Goal: Information Seeking & Learning: Learn about a topic

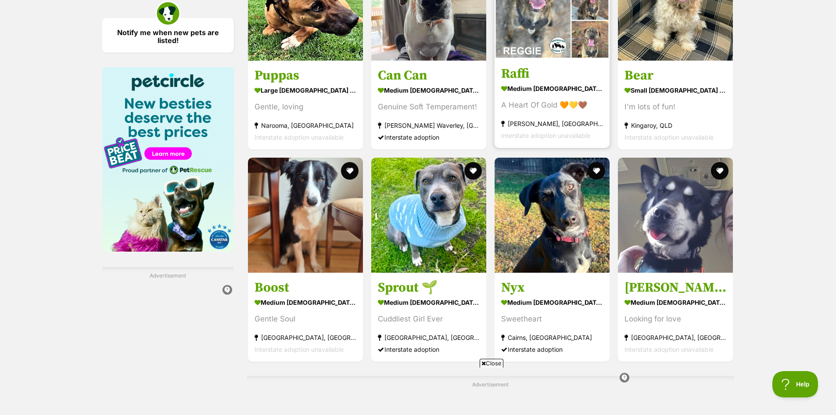
scroll to position [1280, 0]
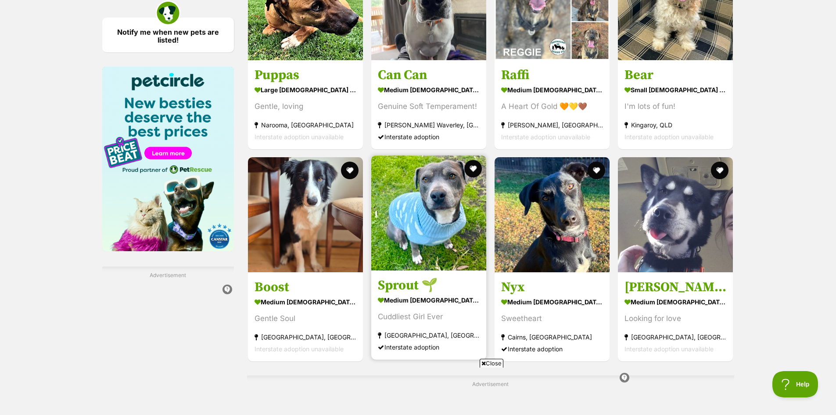
click at [451, 198] on img at bounding box center [428, 212] width 115 height 115
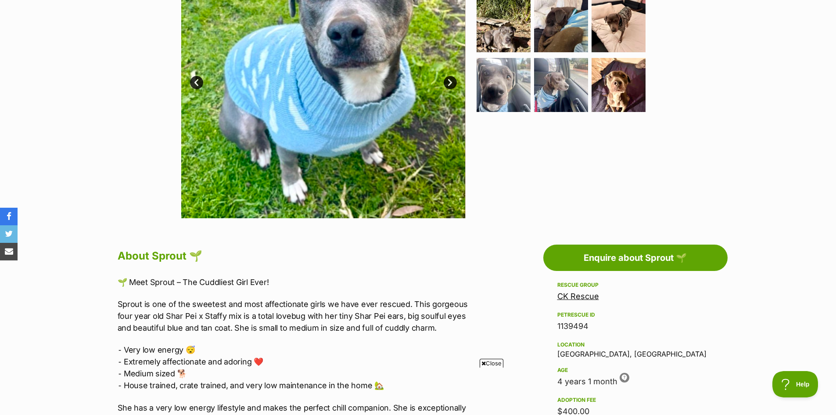
scroll to position [263, 0]
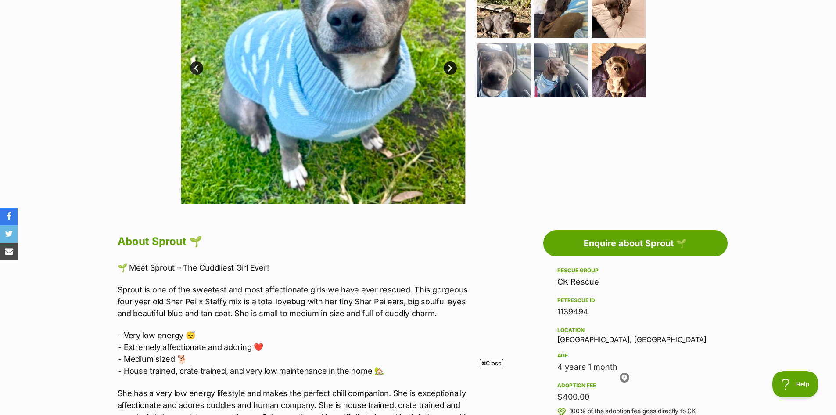
click at [580, 284] on link "CK Rescue" at bounding box center [578, 281] width 42 height 9
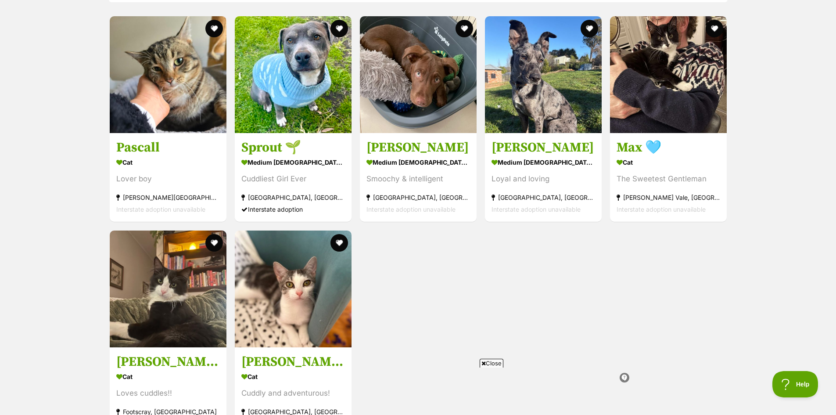
scroll to position [966, 0]
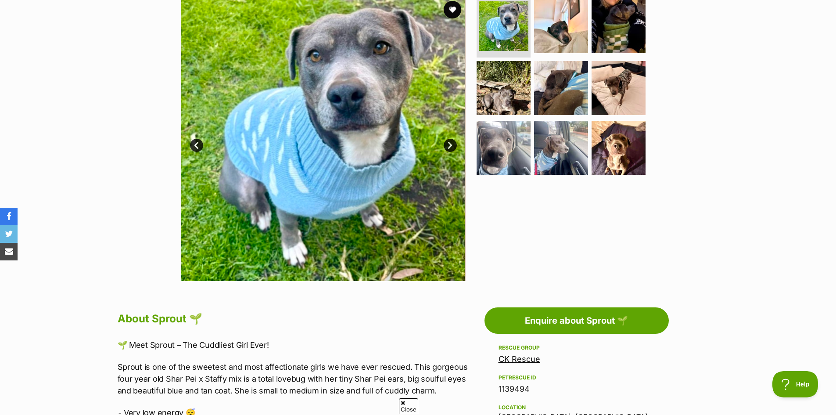
scroll to position [88, 0]
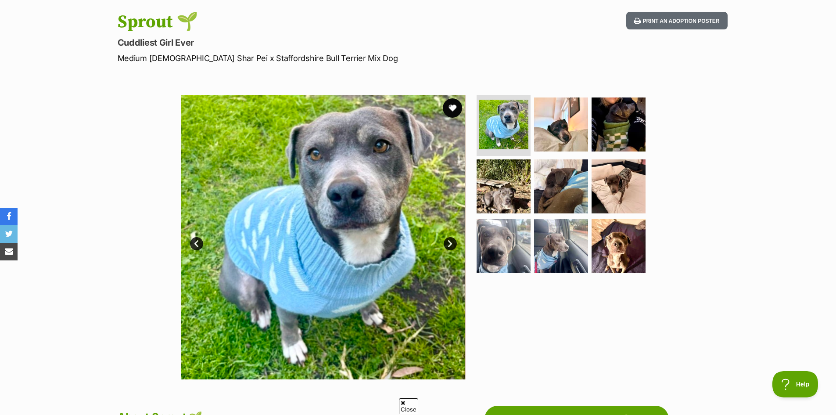
click at [456, 105] on button "favourite" at bounding box center [452, 107] width 19 height 19
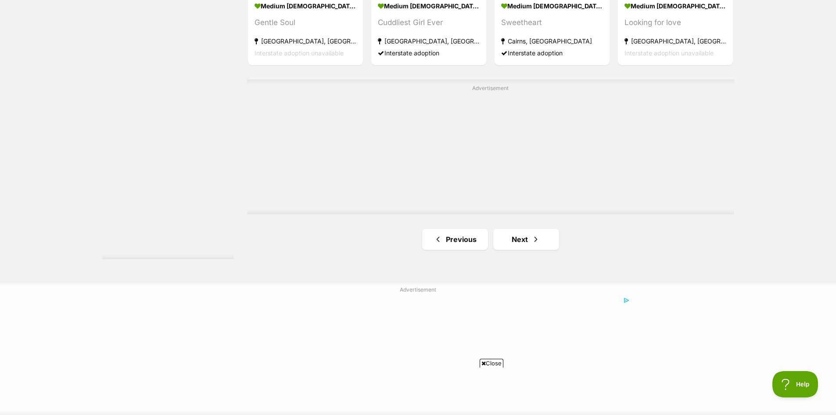
scroll to position [1587, 0]
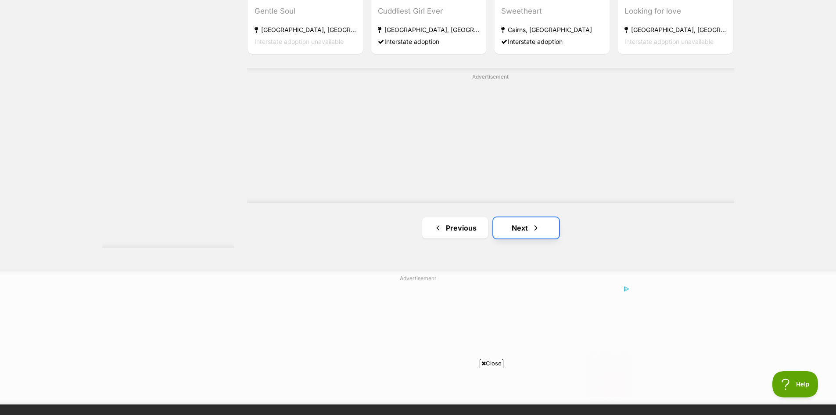
click at [522, 225] on link "Next" at bounding box center [526, 227] width 66 height 21
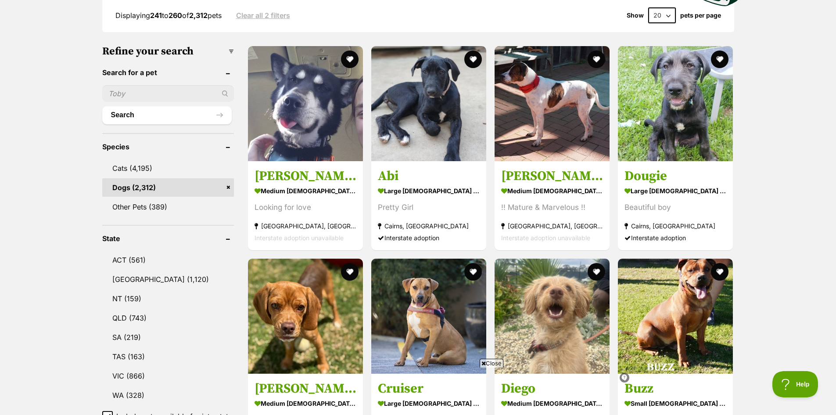
scroll to position [307, 0]
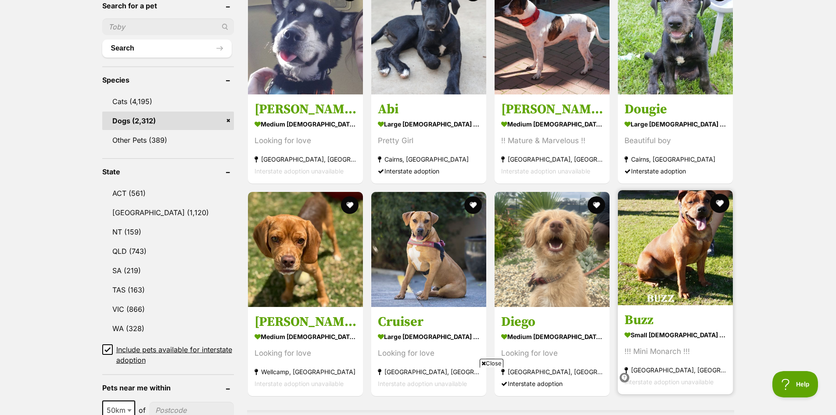
click at [720, 202] on button "favourite" at bounding box center [720, 203] width 19 height 19
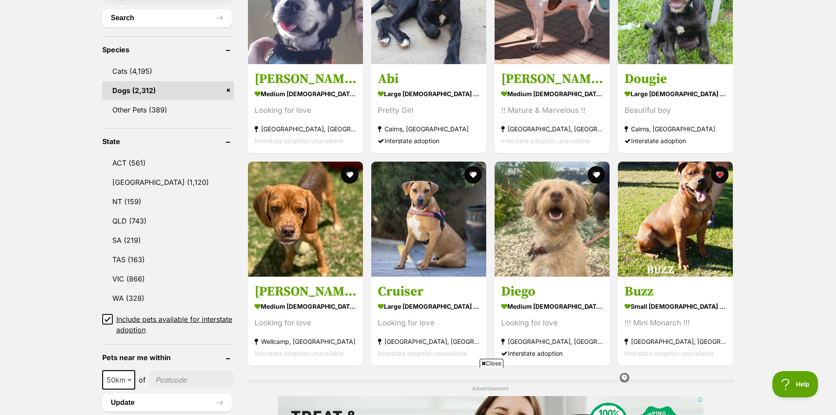
scroll to position [351, 0]
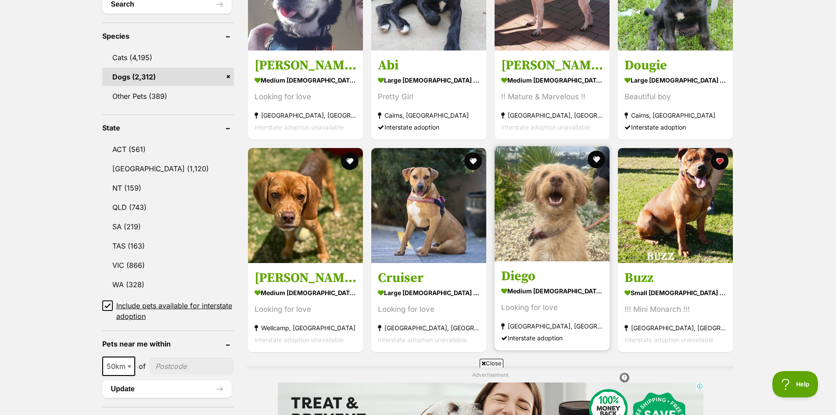
click at [565, 240] on img at bounding box center [552, 203] width 115 height 115
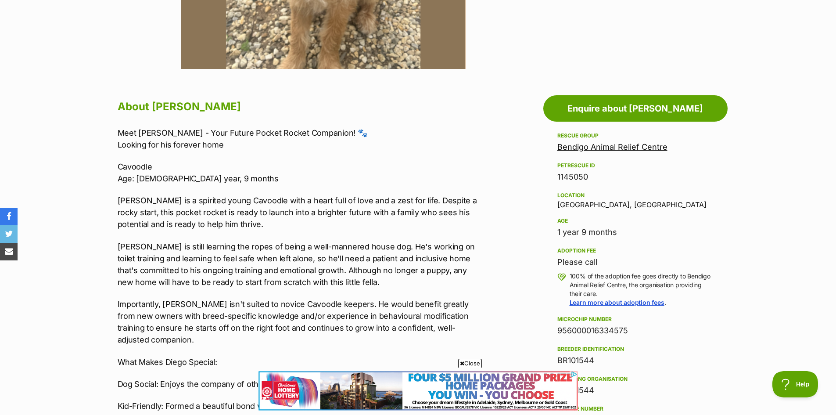
scroll to position [439, 0]
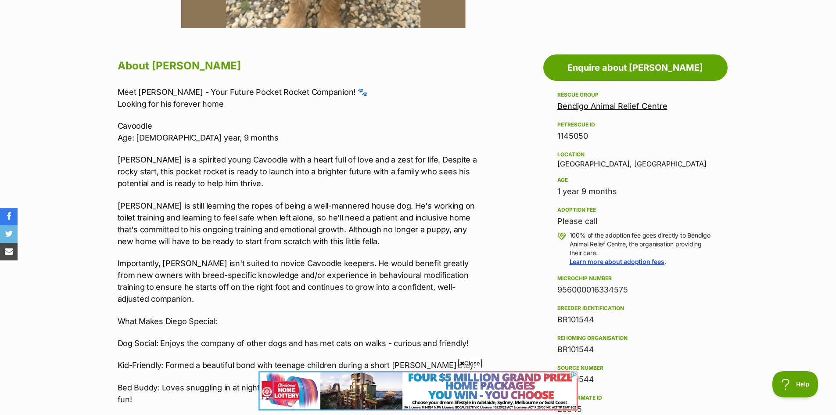
click at [620, 104] on link "Bendigo Animal Relief Centre" at bounding box center [612, 105] width 110 height 9
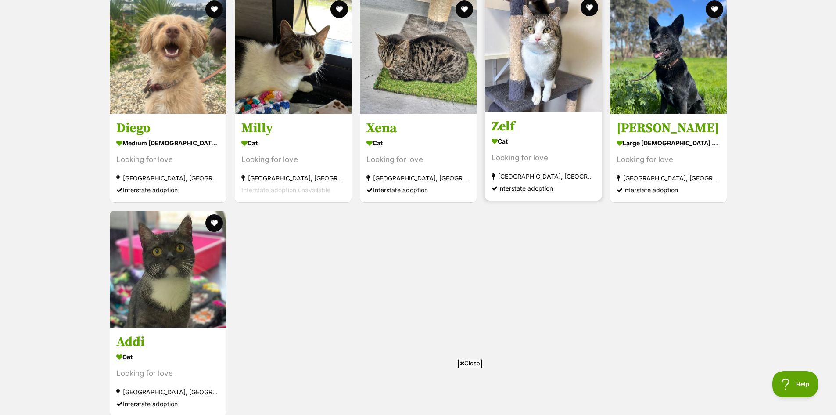
scroll to position [878, 0]
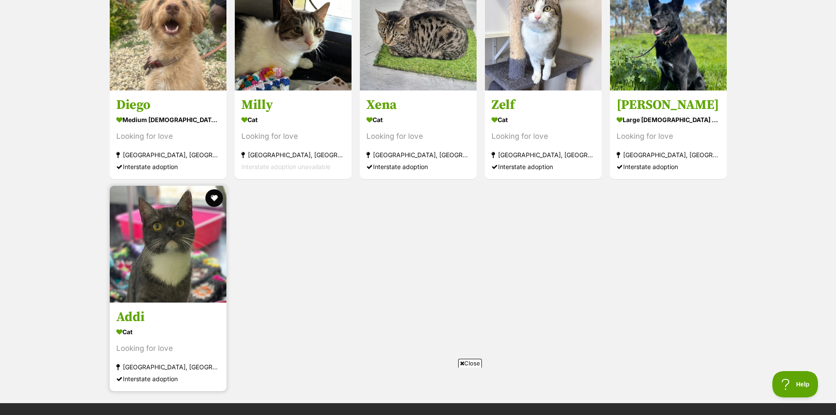
click at [178, 237] on img at bounding box center [168, 244] width 117 height 117
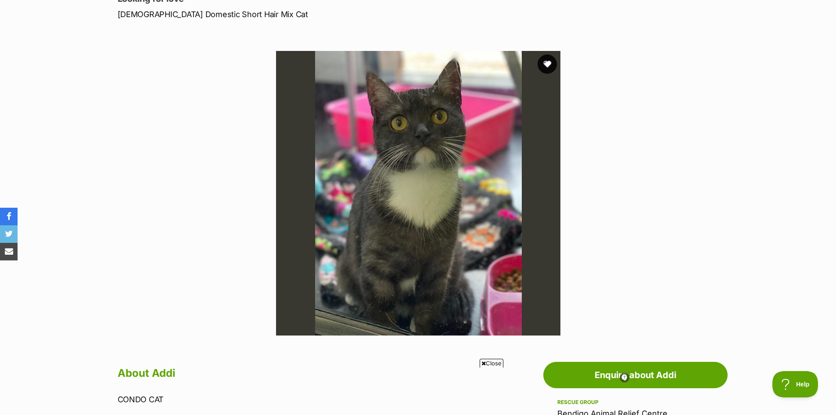
click at [544, 63] on button "favourite" at bounding box center [547, 63] width 19 height 19
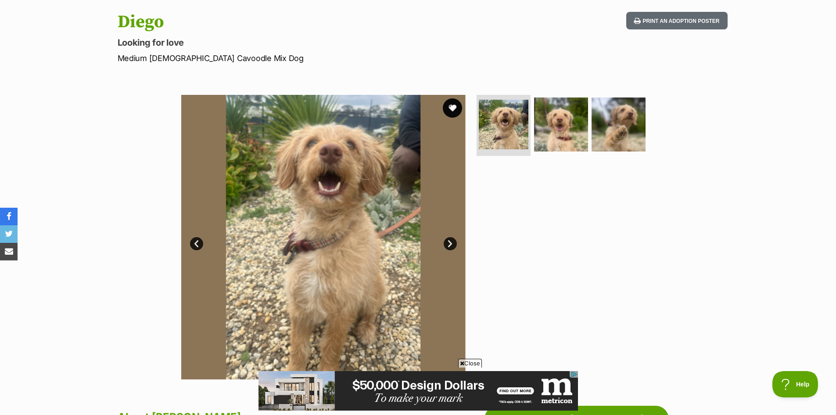
click at [453, 108] on button "favourite" at bounding box center [452, 107] width 19 height 19
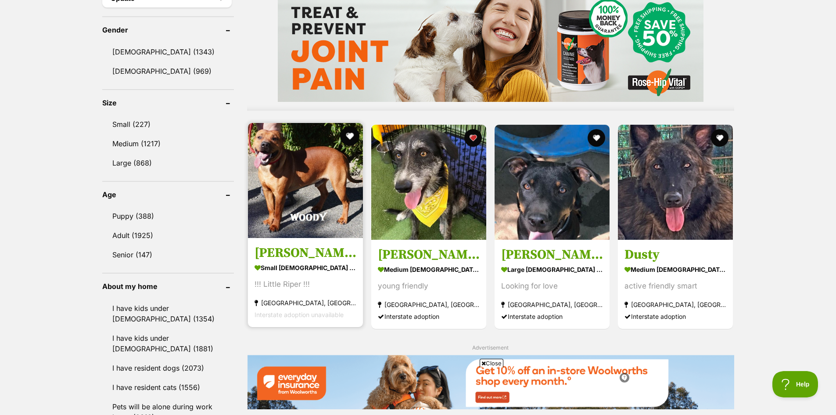
click at [348, 136] on button "favourite" at bounding box center [349, 135] width 19 height 19
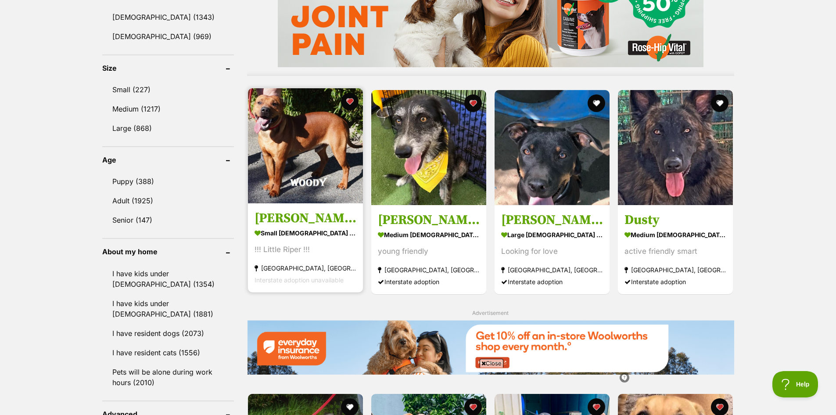
scroll to position [829, 0]
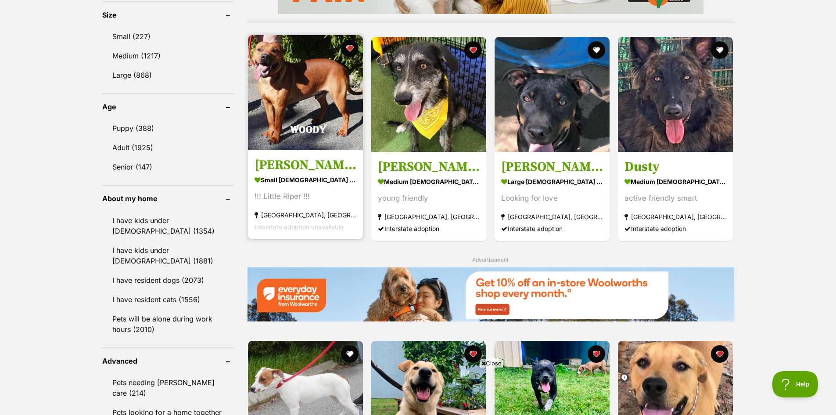
click at [298, 101] on img at bounding box center [305, 92] width 115 height 115
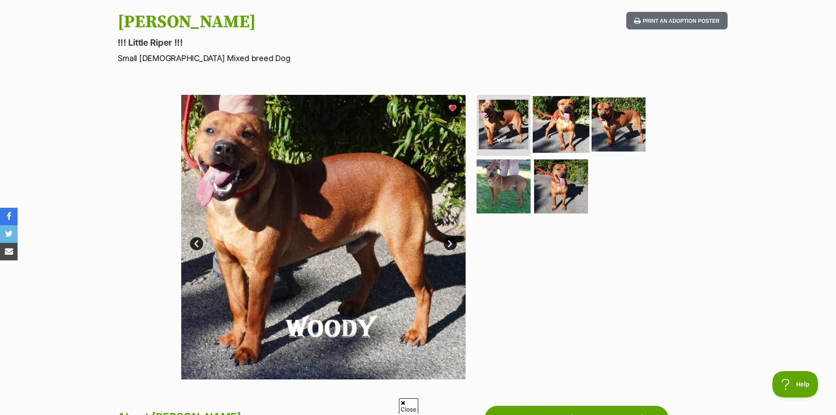
click at [559, 130] on img at bounding box center [561, 124] width 57 height 57
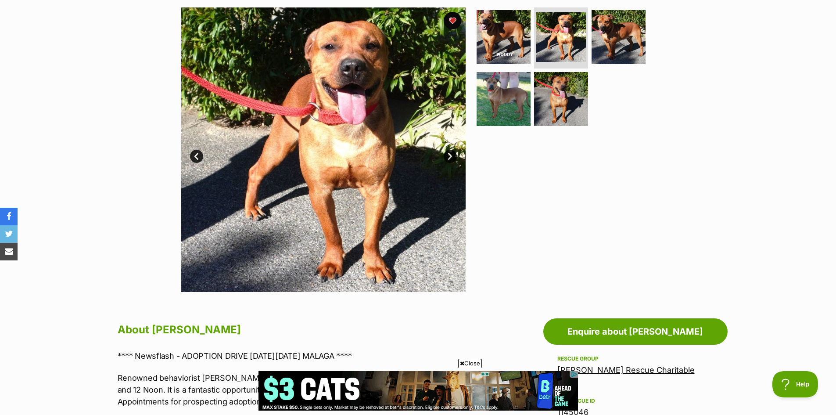
scroll to position [132, 0]
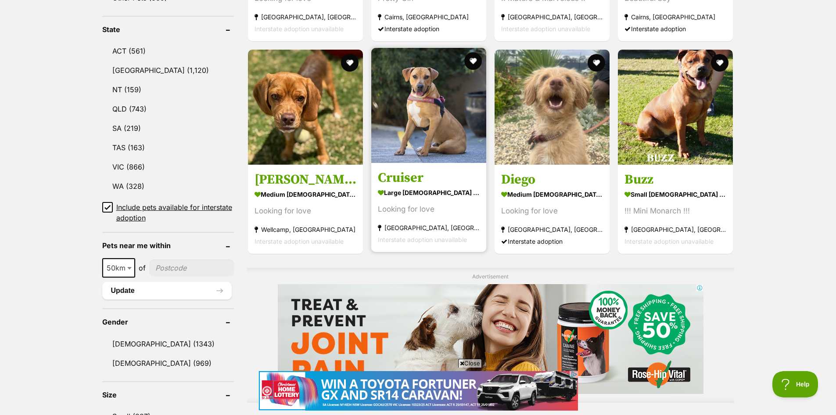
scroll to position [434, 0]
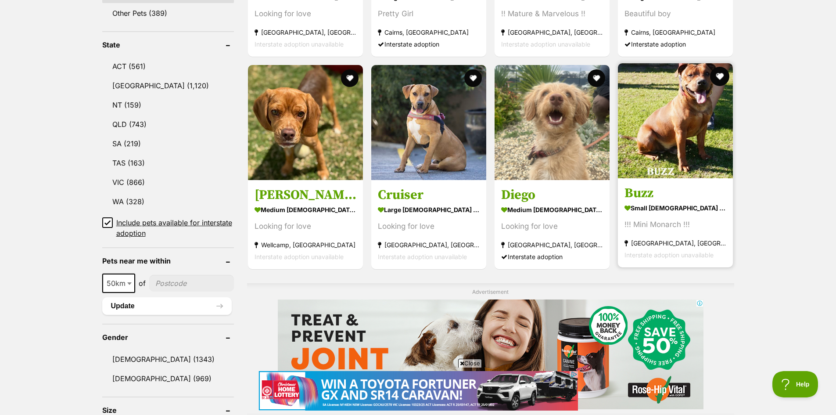
click at [722, 74] on button "favourite" at bounding box center [720, 76] width 19 height 19
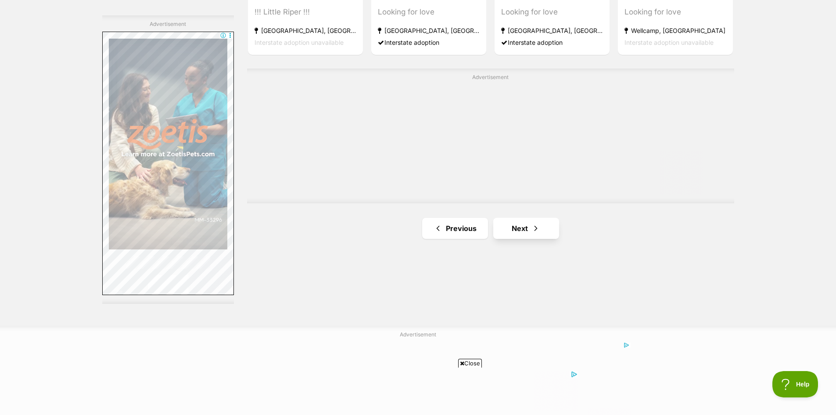
scroll to position [0, 0]
click at [528, 230] on link "Next" at bounding box center [526, 228] width 66 height 21
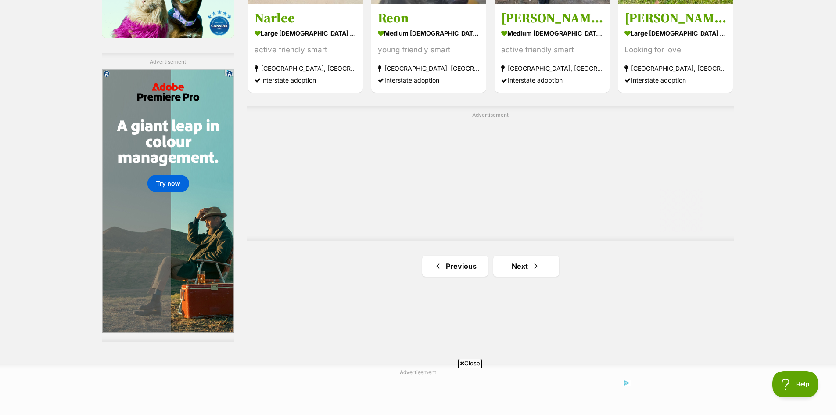
scroll to position [1536, 0]
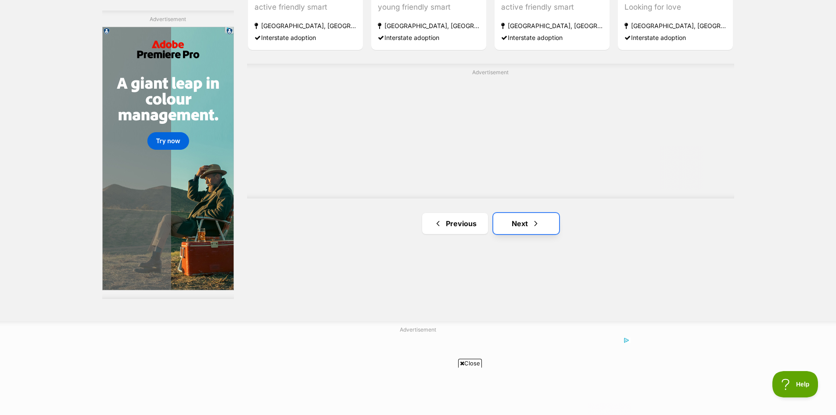
click at [517, 219] on link "Next" at bounding box center [526, 223] width 66 height 21
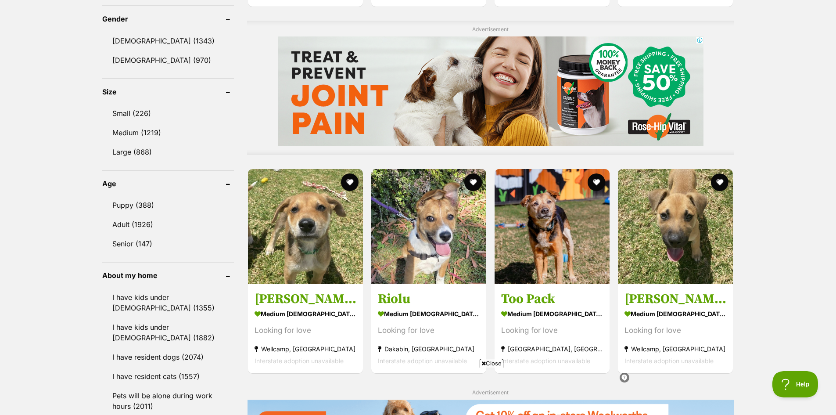
scroll to position [790, 0]
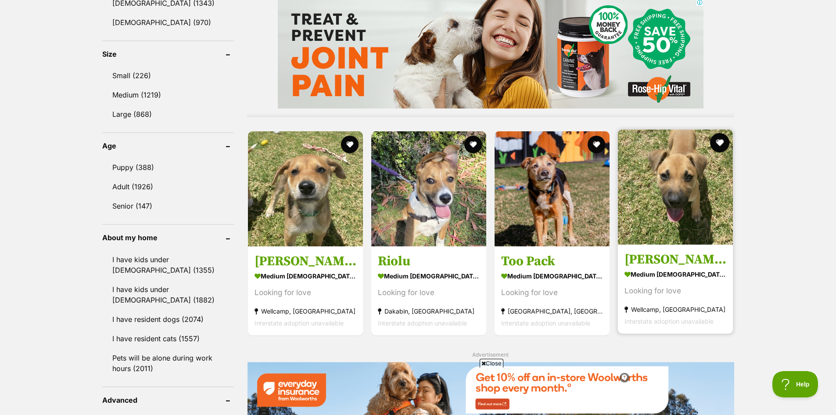
click at [717, 142] on button "favourite" at bounding box center [720, 142] width 19 height 19
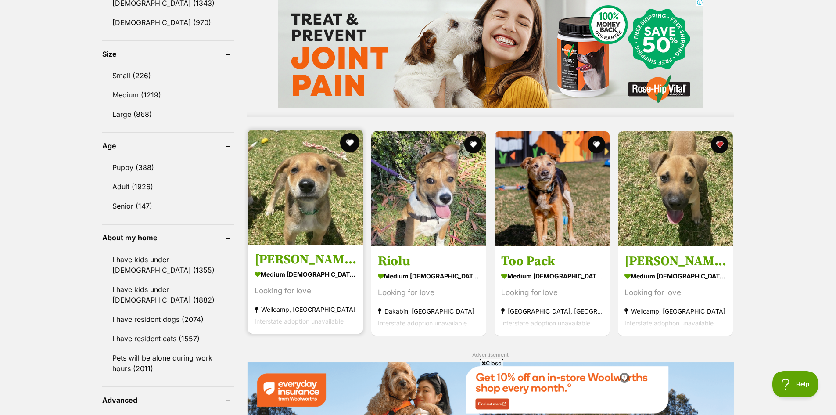
click at [352, 141] on button "favourite" at bounding box center [349, 142] width 19 height 19
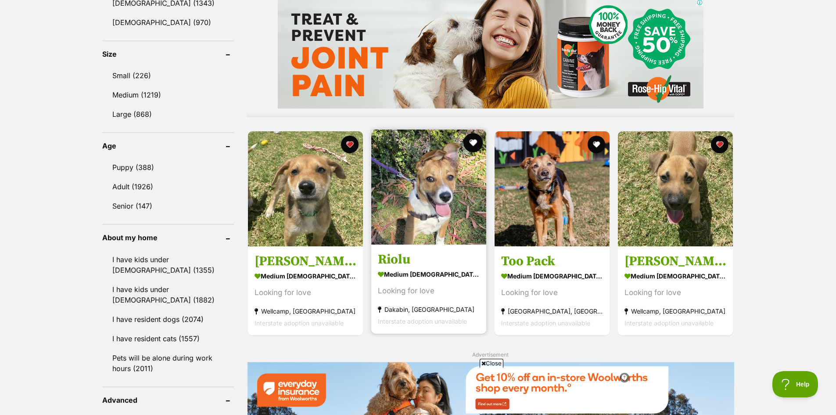
click at [476, 144] on button "favourite" at bounding box center [472, 142] width 19 height 19
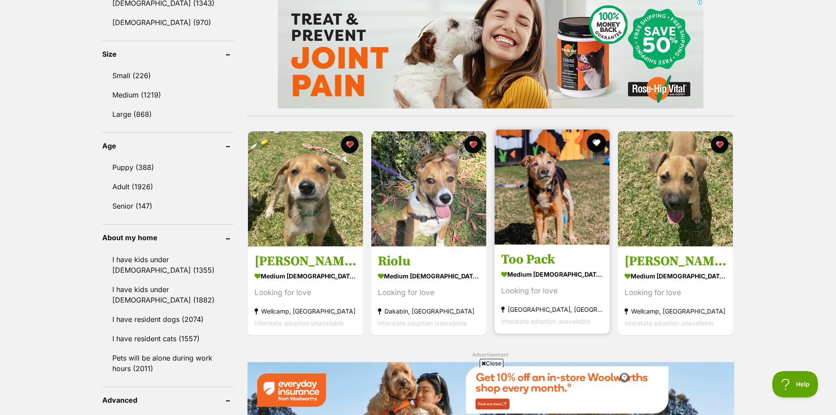
click at [594, 143] on button "favourite" at bounding box center [596, 142] width 19 height 19
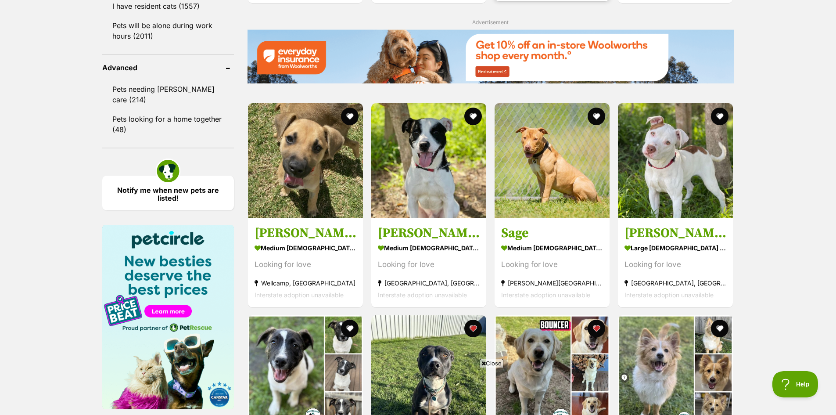
scroll to position [1141, 0]
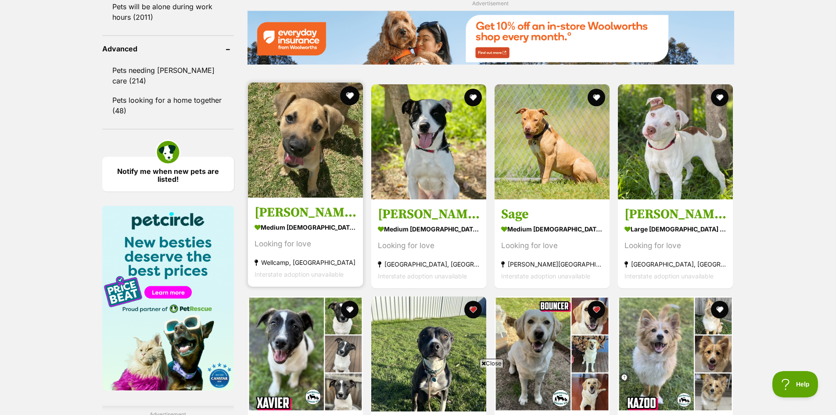
click at [348, 95] on button "favourite" at bounding box center [349, 95] width 19 height 19
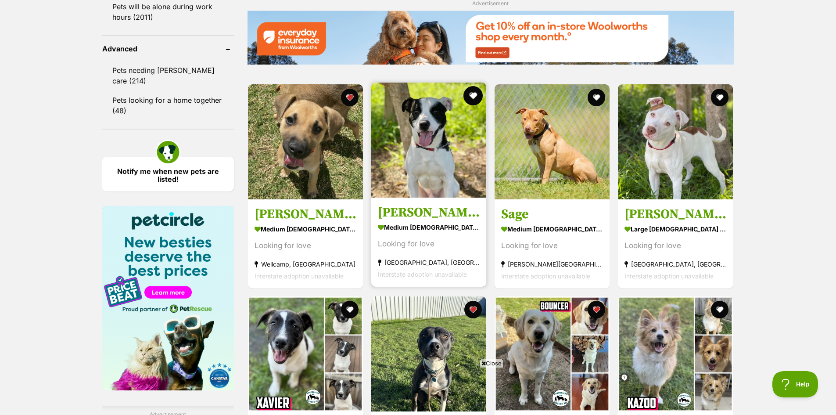
click at [474, 92] on button "favourite" at bounding box center [472, 95] width 19 height 19
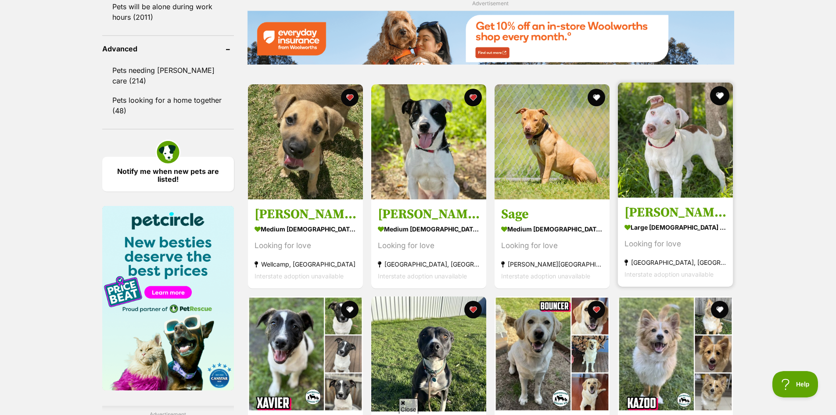
click at [720, 93] on button "favourite" at bounding box center [720, 95] width 19 height 19
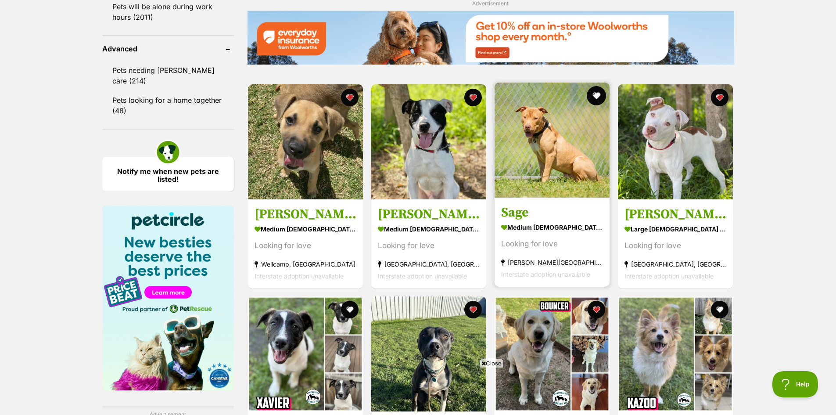
scroll to position [0, 0]
click at [595, 93] on button "favourite" at bounding box center [596, 95] width 19 height 19
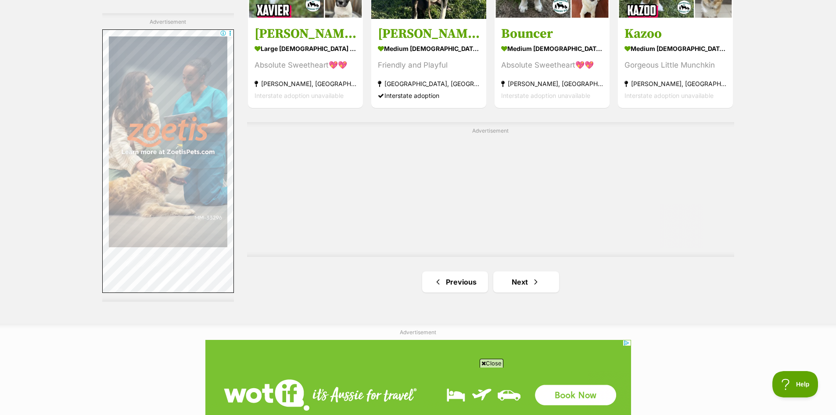
scroll to position [1536, 0]
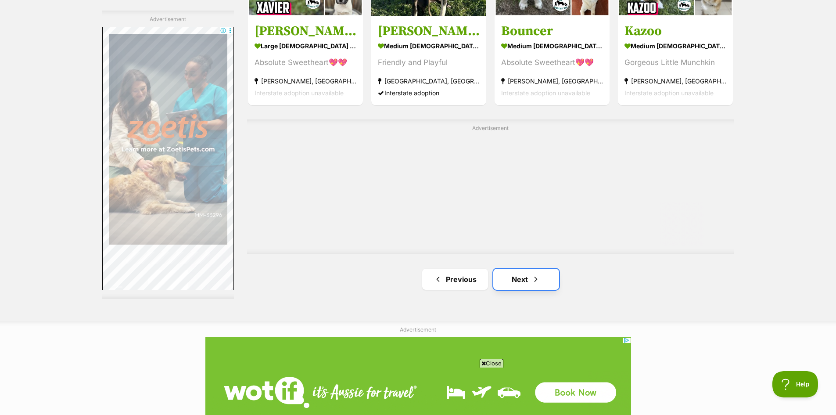
click at [528, 283] on link "Next" at bounding box center [526, 279] width 66 height 21
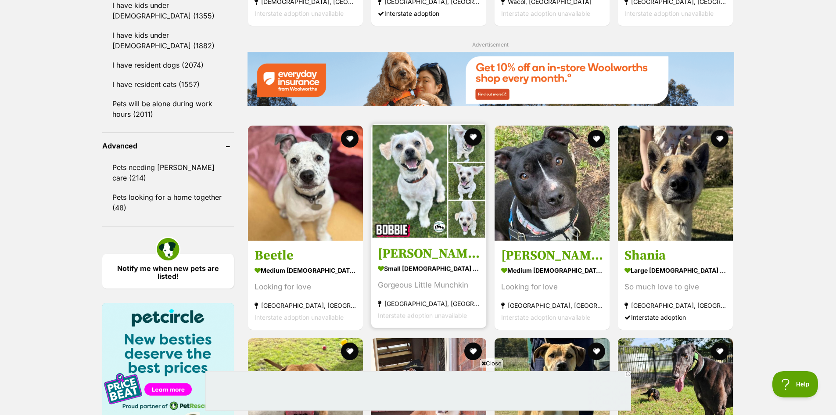
scroll to position [1053, 0]
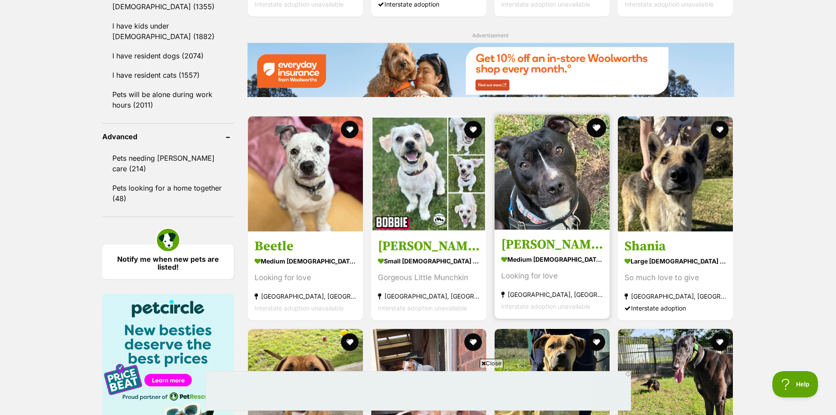
click at [599, 123] on button "favourite" at bounding box center [596, 127] width 19 height 19
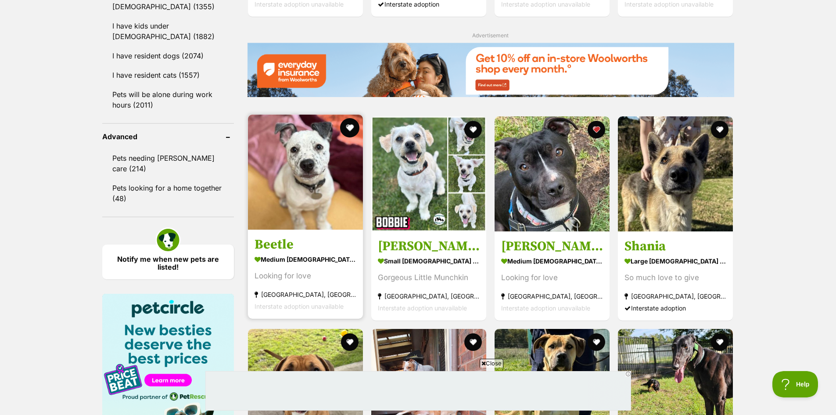
click at [346, 122] on button "favourite" at bounding box center [349, 127] width 19 height 19
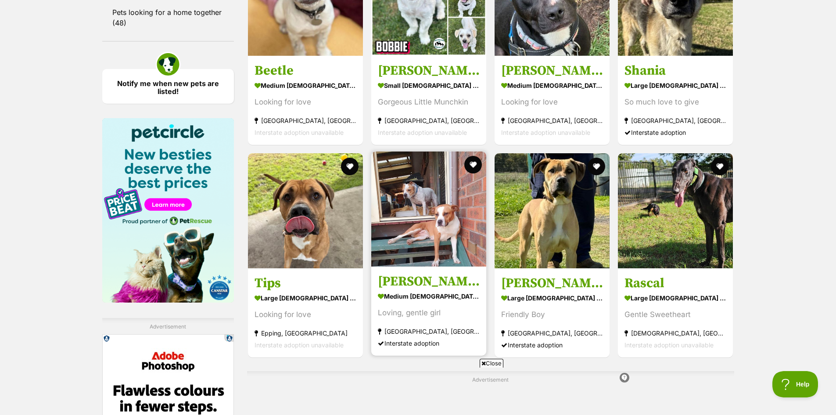
scroll to position [0, 0]
click at [469, 159] on button "favourite" at bounding box center [472, 164] width 19 height 19
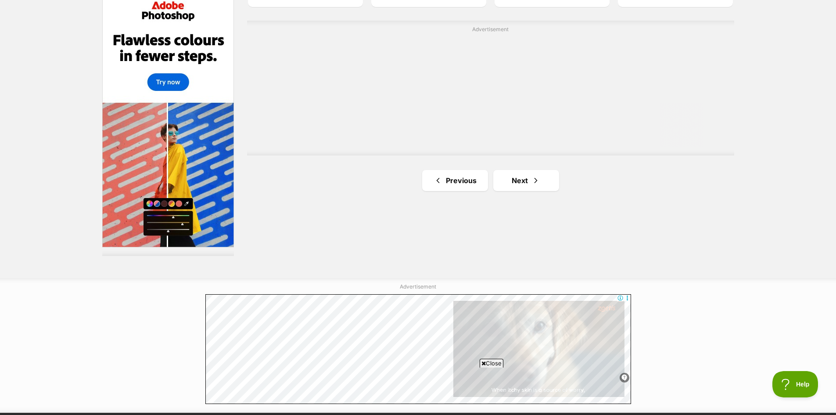
scroll to position [1580, 0]
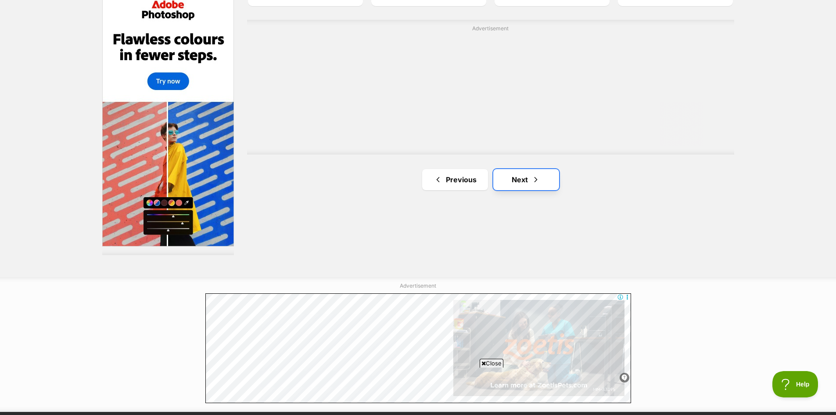
click at [526, 176] on link "Next" at bounding box center [526, 179] width 66 height 21
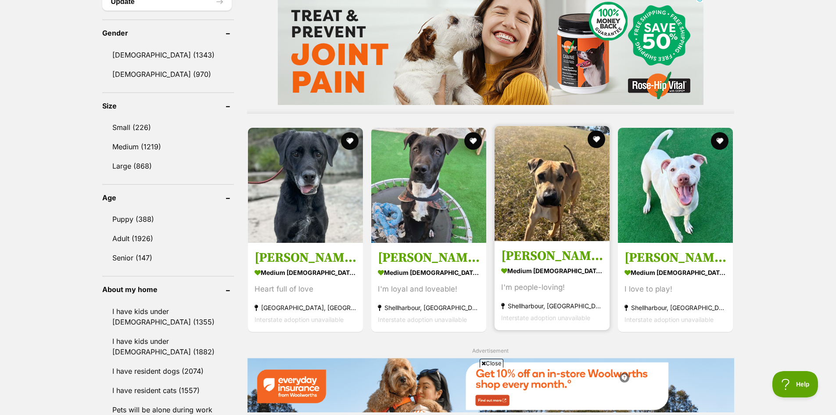
scroll to position [746, 0]
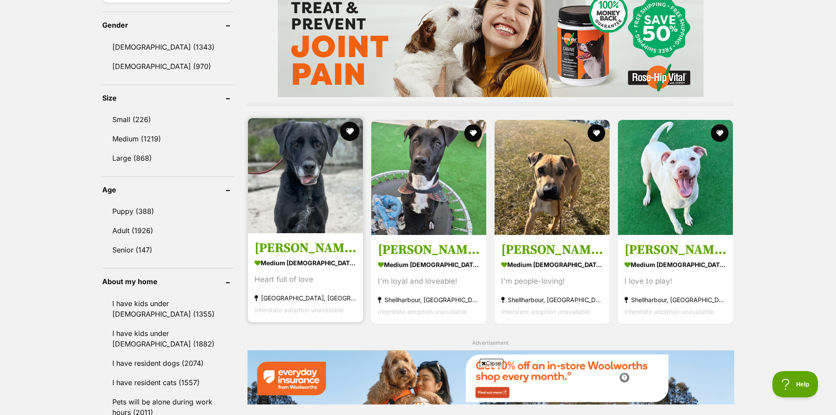
click at [348, 130] on button "favourite" at bounding box center [349, 131] width 19 height 19
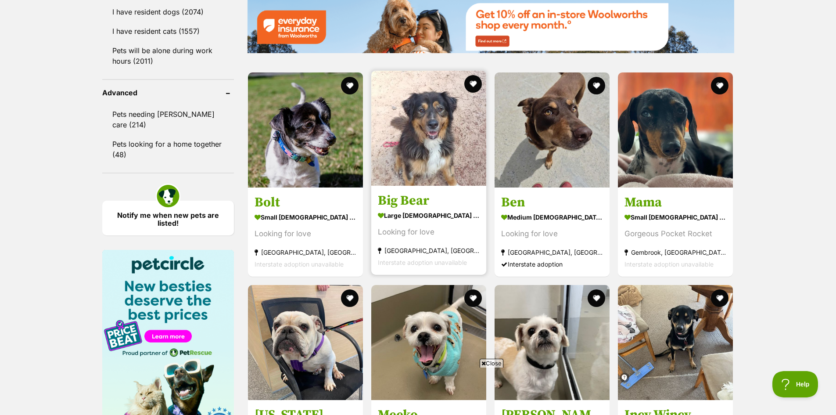
scroll to position [0, 0]
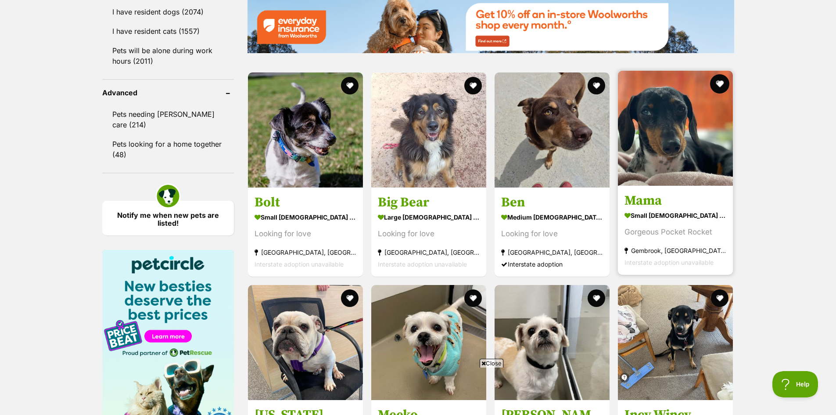
click at [720, 83] on button "favourite" at bounding box center [720, 83] width 19 height 19
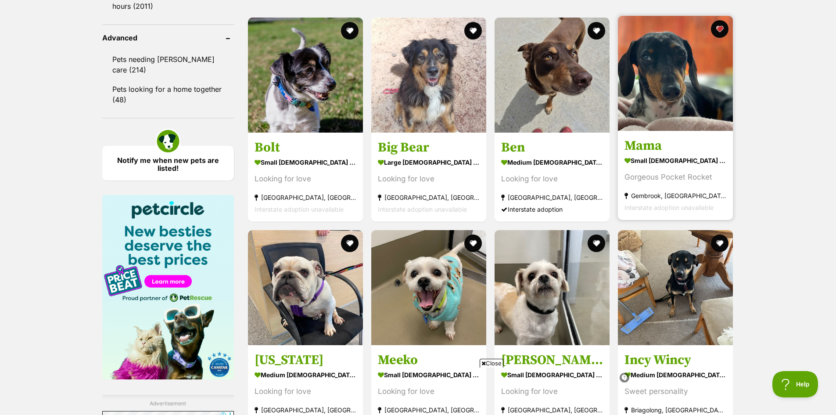
scroll to position [1273, 0]
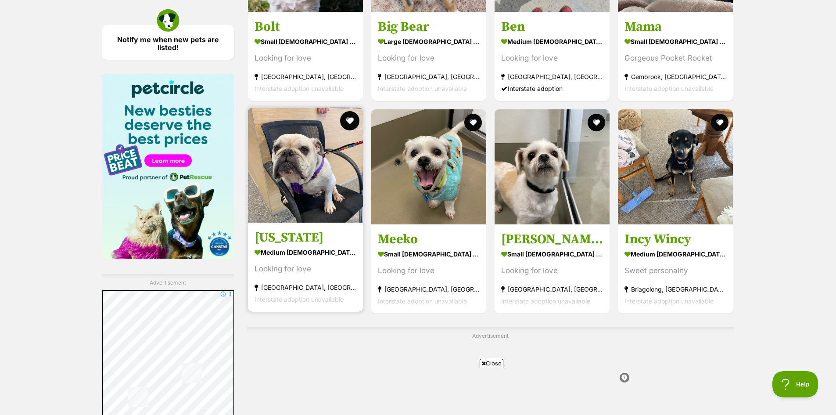
click at [349, 119] on button "favourite" at bounding box center [349, 120] width 19 height 19
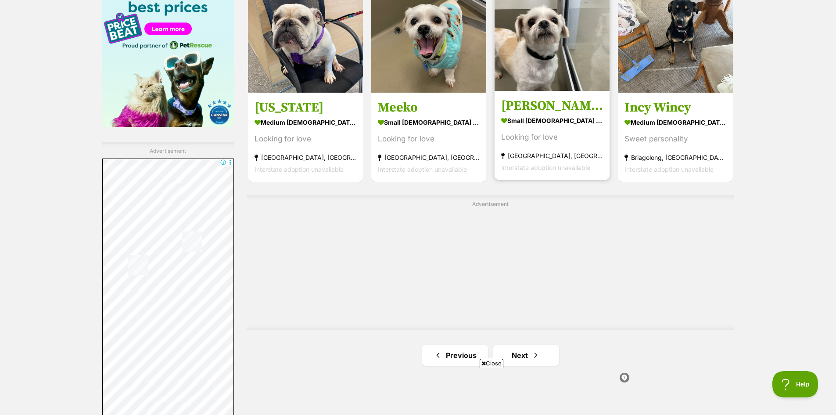
scroll to position [1536, 0]
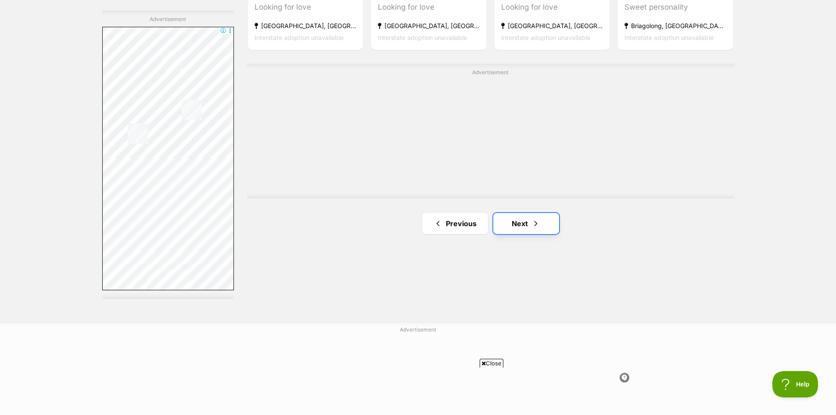
click at [517, 226] on link "Next" at bounding box center [526, 223] width 66 height 21
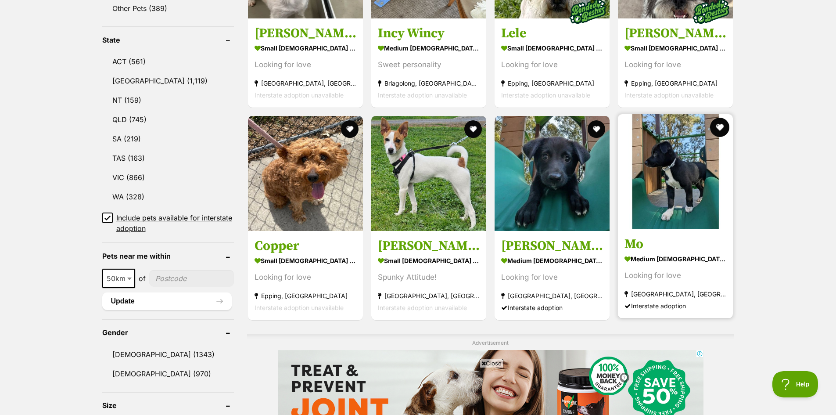
click at [724, 123] on button "favourite" at bounding box center [720, 127] width 19 height 19
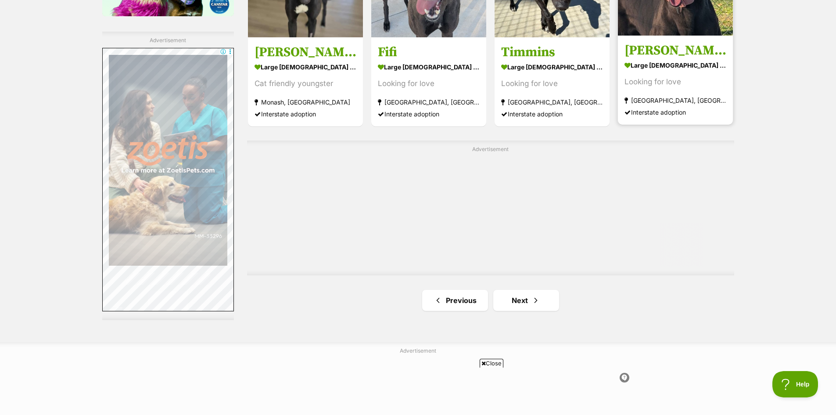
scroll to position [1536, 0]
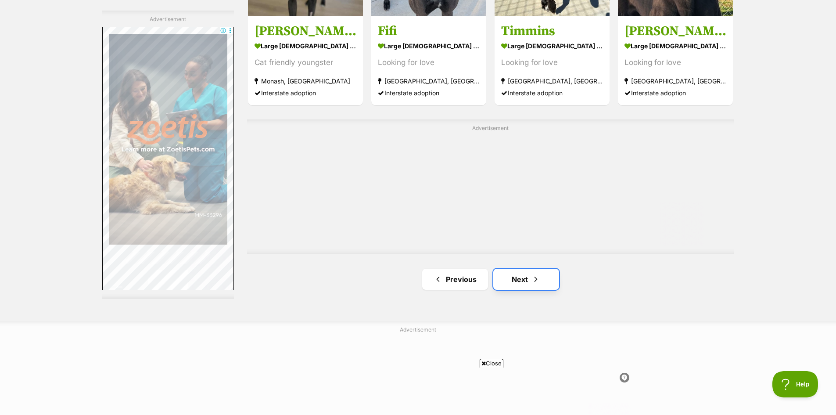
click at [521, 274] on link "Next" at bounding box center [526, 279] width 66 height 21
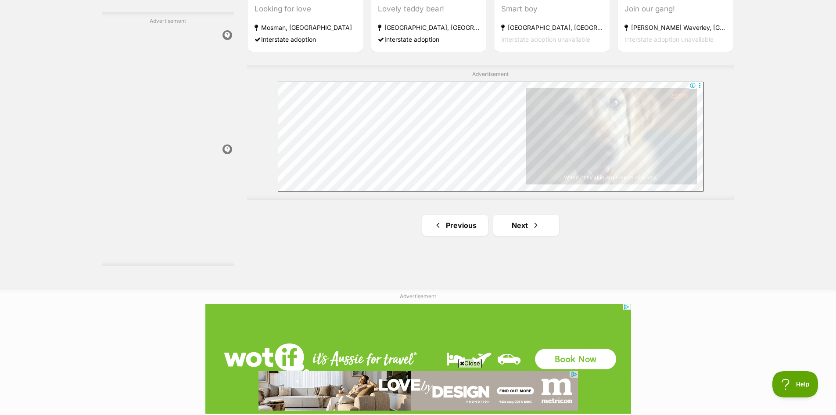
scroll to position [1536, 0]
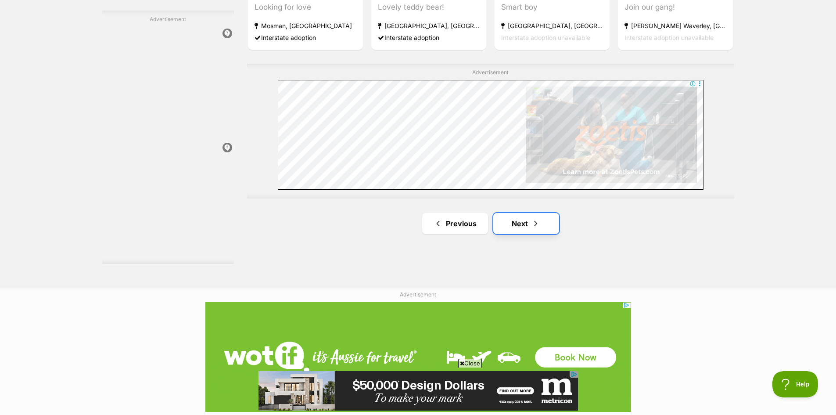
click at [522, 223] on link "Next" at bounding box center [526, 223] width 66 height 21
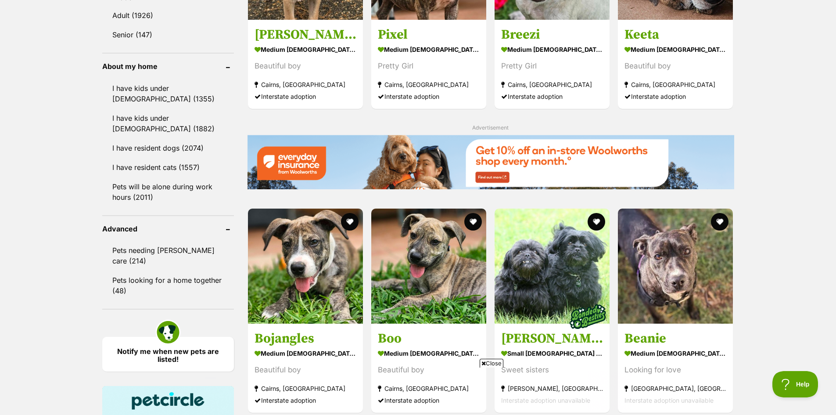
scroll to position [1009, 0]
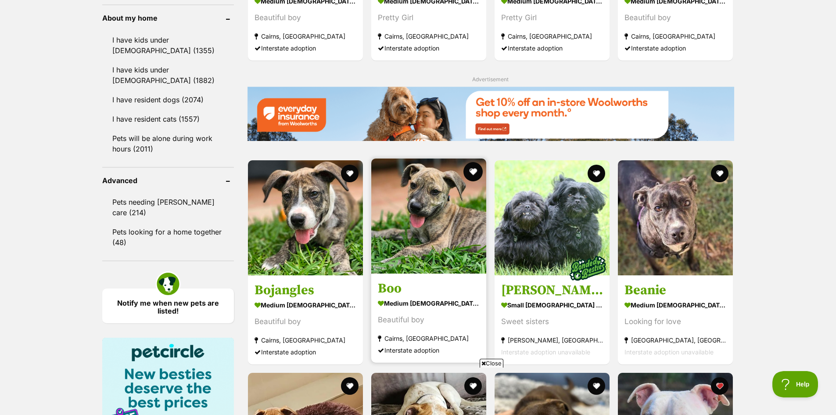
click at [475, 169] on button "favourite" at bounding box center [472, 171] width 19 height 19
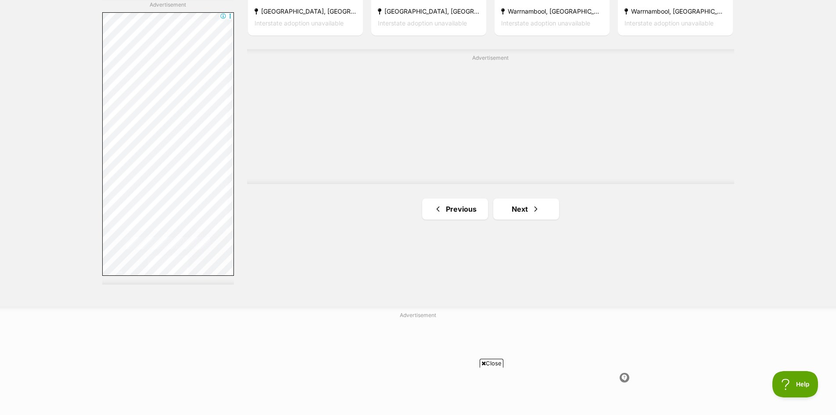
scroll to position [1536, 0]
